Goal: Navigation & Orientation: Find specific page/section

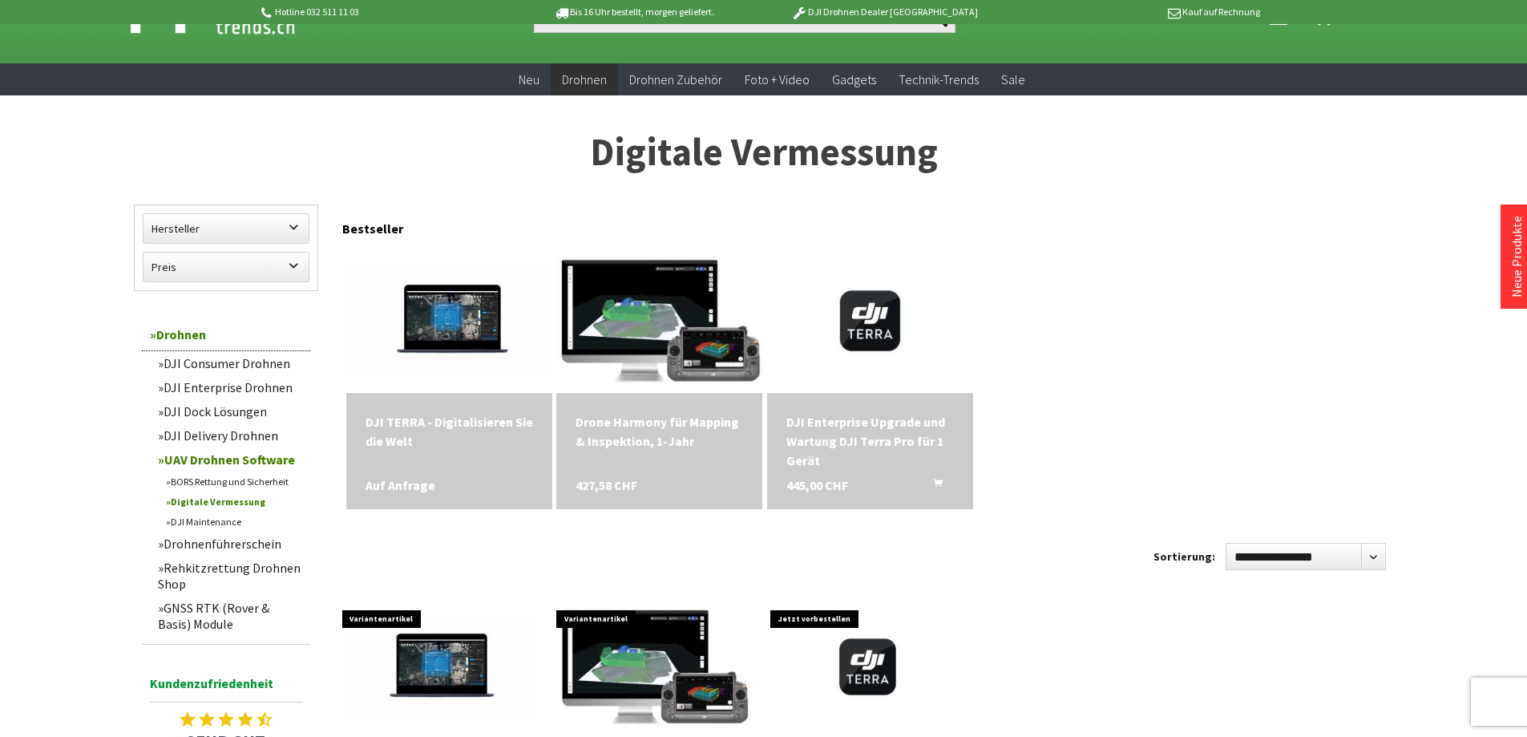
scroll to position [80, 0]
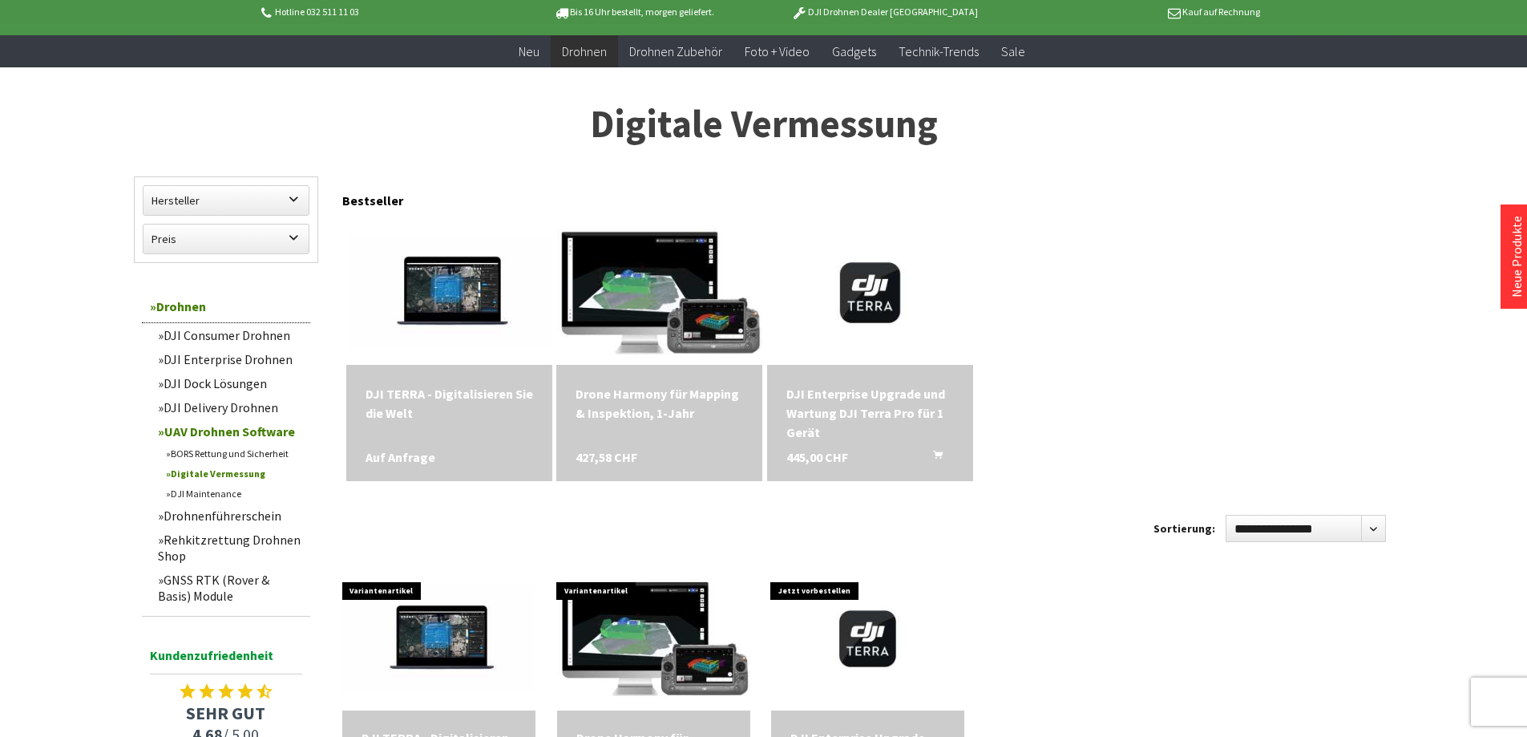
click at [37, 468] on div "Hotline 032 511 11 03 Bis 16 Uhr bestellt, [DATE] geliefert. DJI Drohnen Dealer…" at bounding box center [763, 699] width 1527 height 1558
click at [877, 421] on div "DJI Enterprise Upgrade und Wartung DJI Terra Pro für 1 Gerät" at bounding box center [870, 413] width 168 height 58
click at [657, 418] on div "Drone Harmony für Mapping & Inspektion, 1-Jahr" at bounding box center [660, 403] width 168 height 38
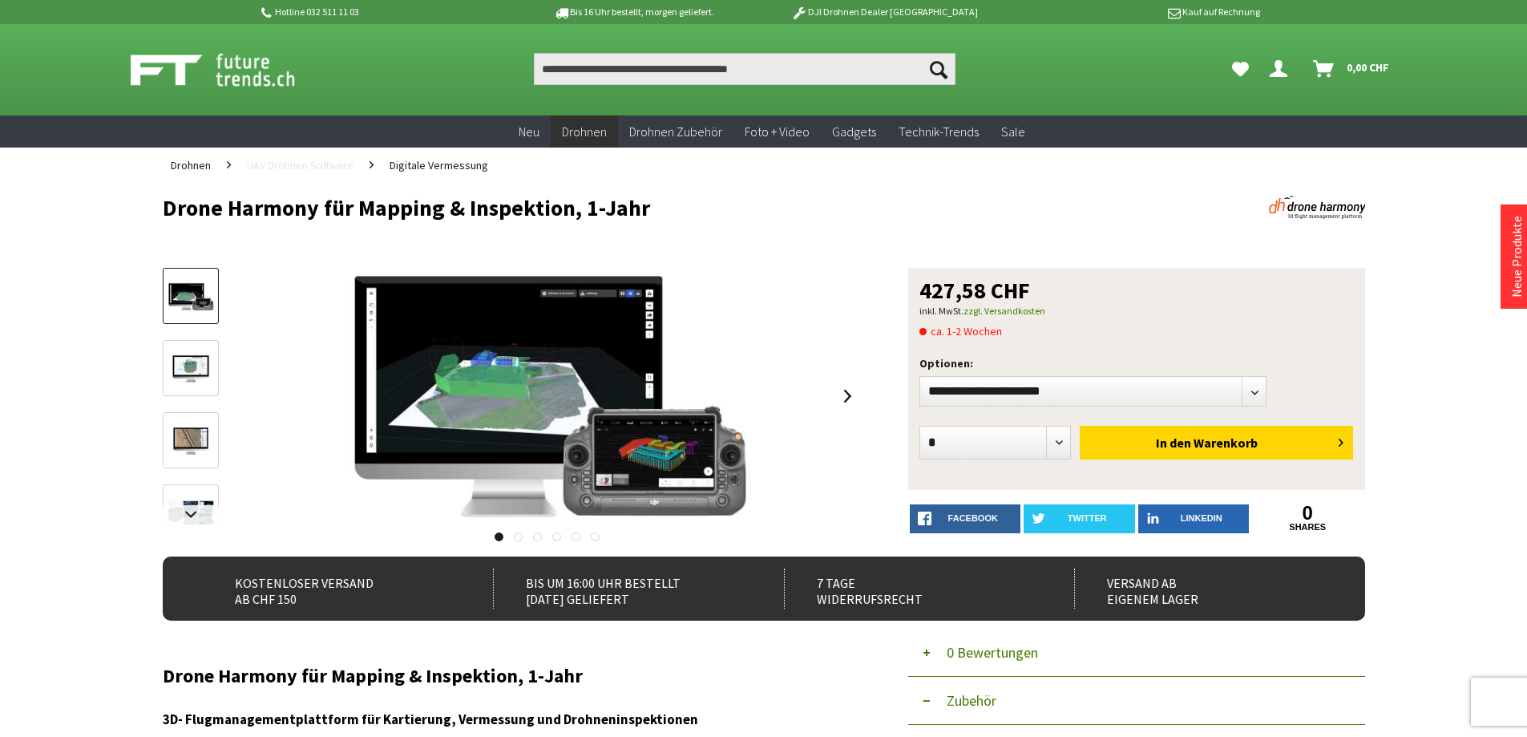
click at [311, 169] on span "UAV Drohnen Software" at bounding box center [300, 165] width 107 height 14
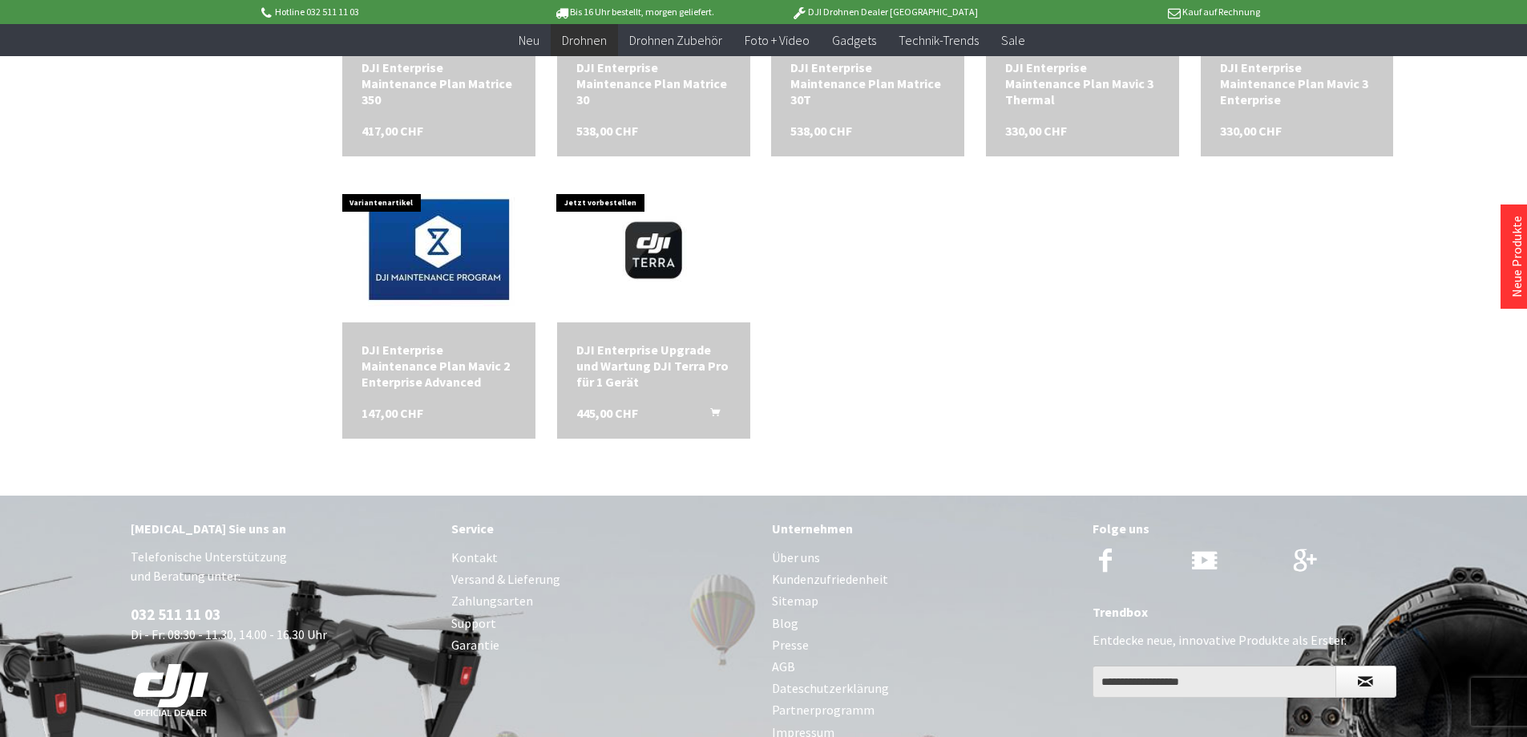
scroll to position [1042, 0]
